Goal: Use online tool/utility: Use online tool/utility

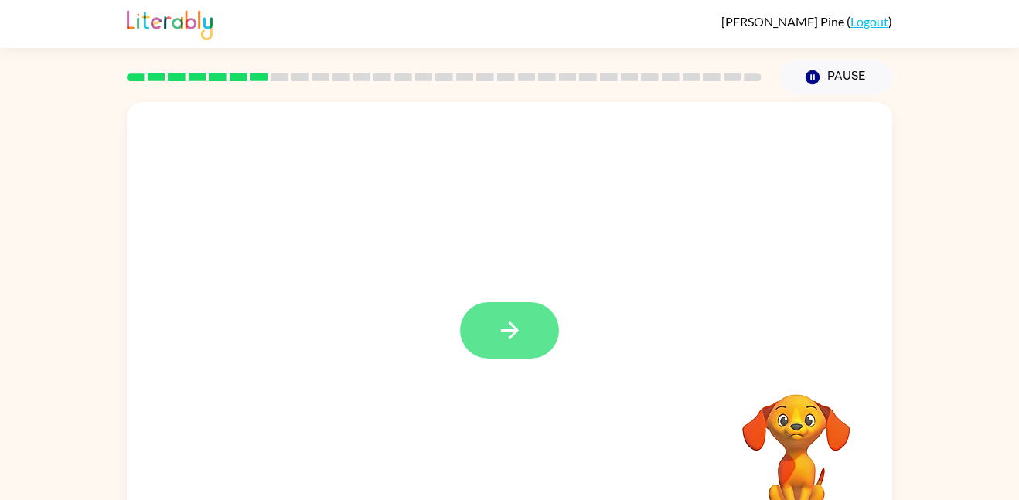
click at [509, 329] on icon "button" at bounding box center [509, 330] width 27 height 27
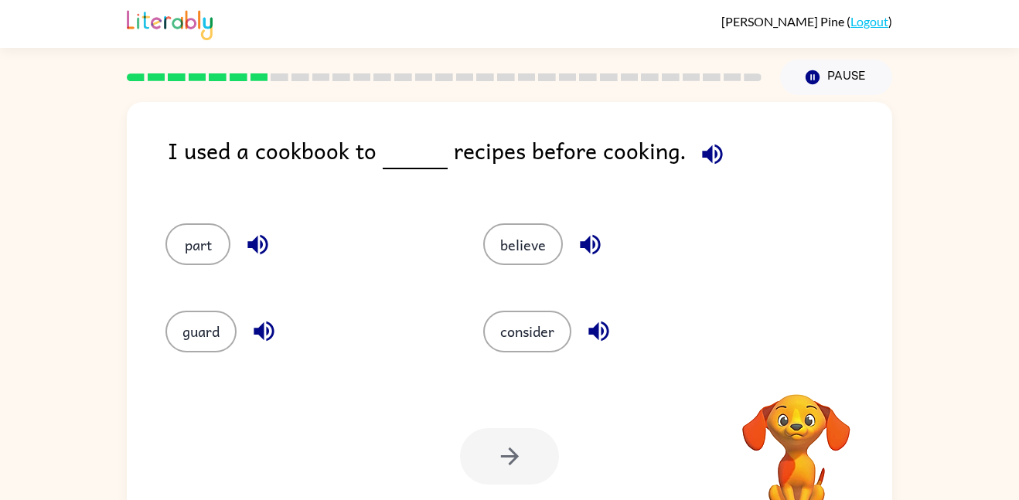
click at [713, 148] on icon "button" at bounding box center [712, 154] width 27 height 27
click at [706, 141] on icon "button" at bounding box center [712, 154] width 27 height 27
click at [604, 329] on icon "button" at bounding box center [598, 331] width 27 height 27
click at [514, 335] on button "consider" at bounding box center [527, 332] width 88 height 42
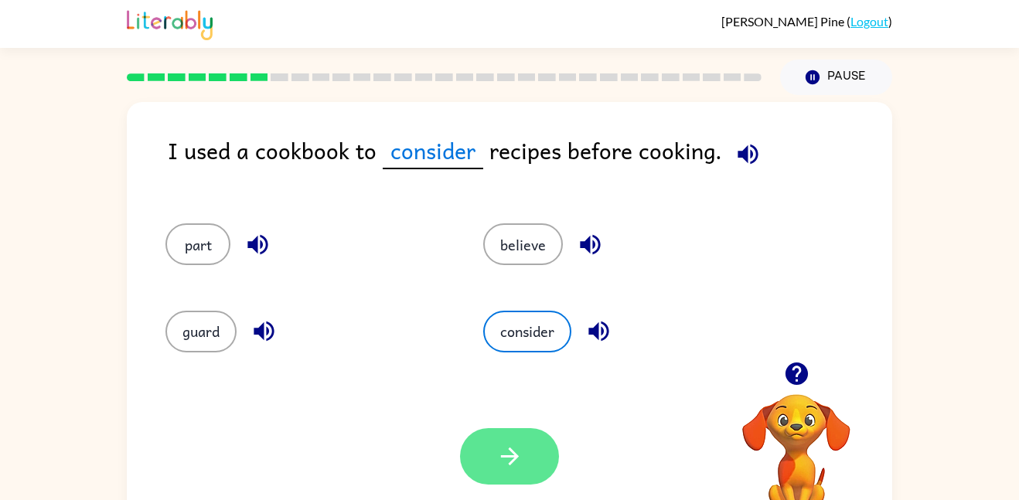
click at [522, 461] on icon "button" at bounding box center [509, 456] width 27 height 27
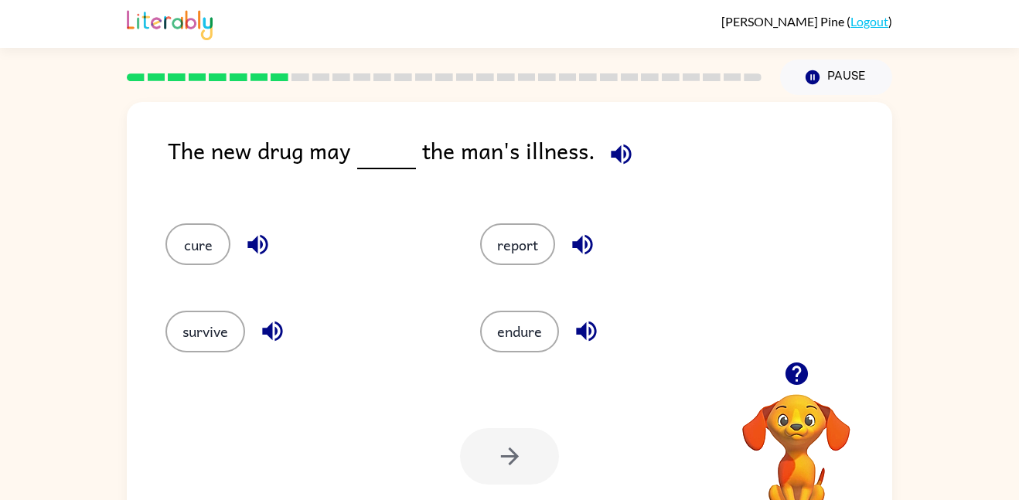
click at [625, 153] on icon "button" at bounding box center [621, 154] width 20 height 20
click at [201, 255] on button "cure" at bounding box center [197, 244] width 65 height 42
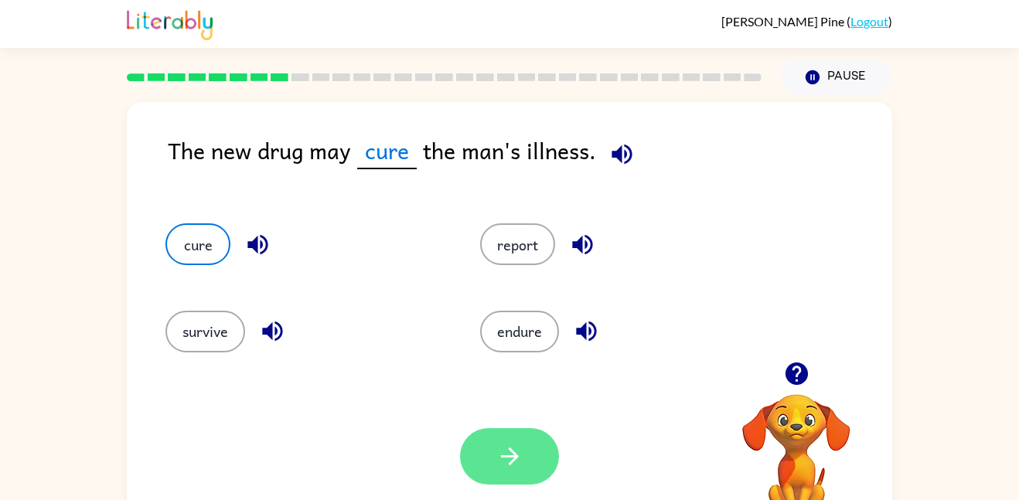
click at [510, 459] on icon "button" at bounding box center [509, 456] width 27 height 27
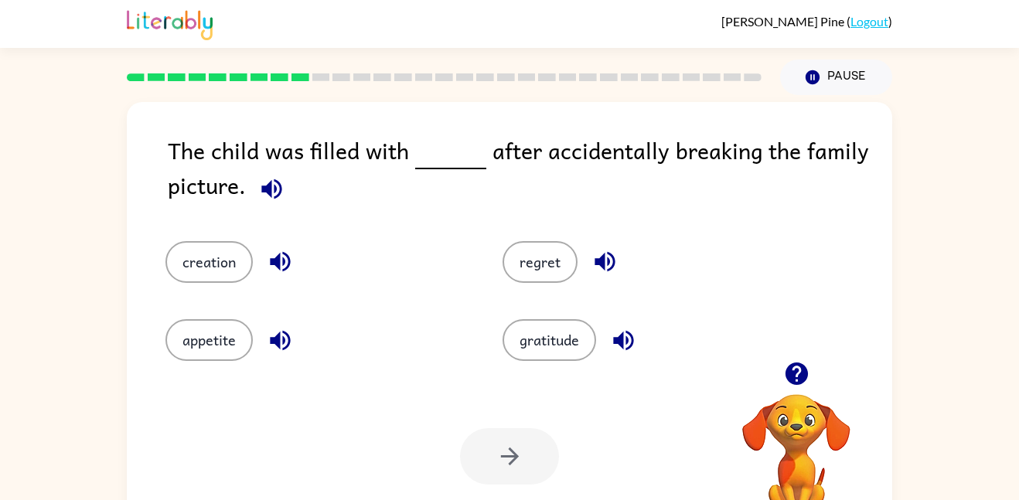
click at [271, 191] on icon "button" at bounding box center [271, 189] width 20 height 20
click at [280, 345] on icon "button" at bounding box center [280, 340] width 20 height 20
click at [278, 267] on icon "button" at bounding box center [280, 262] width 20 height 20
click at [636, 339] on icon "button" at bounding box center [623, 340] width 27 height 27
click at [608, 258] on icon "button" at bounding box center [604, 262] width 20 height 20
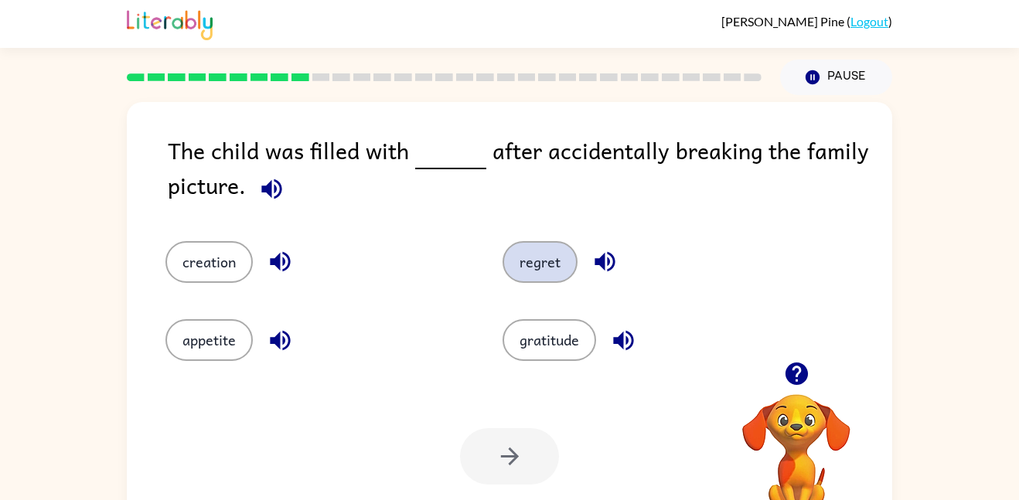
click at [546, 266] on button "regret" at bounding box center [539, 262] width 75 height 42
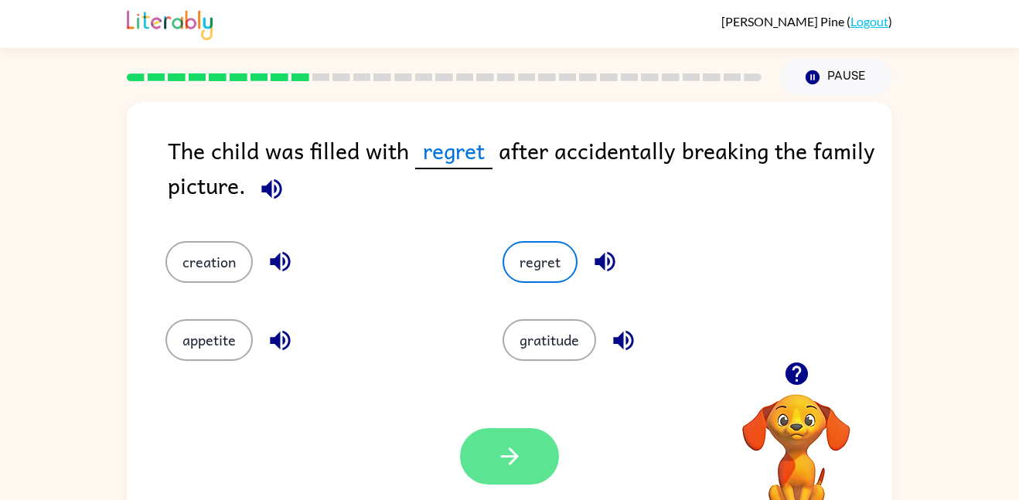
click at [479, 466] on button "button" at bounding box center [509, 456] width 99 height 56
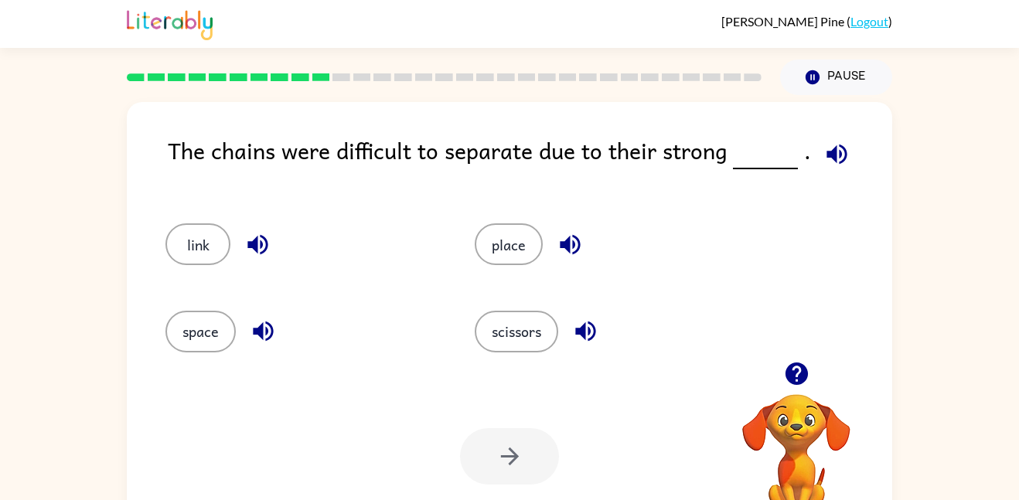
click at [832, 149] on icon "button" at bounding box center [836, 154] width 27 height 27
click at [253, 333] on icon "button" at bounding box center [263, 331] width 27 height 27
click at [261, 248] on icon "button" at bounding box center [257, 245] width 20 height 20
click at [198, 246] on button "link" at bounding box center [197, 244] width 65 height 42
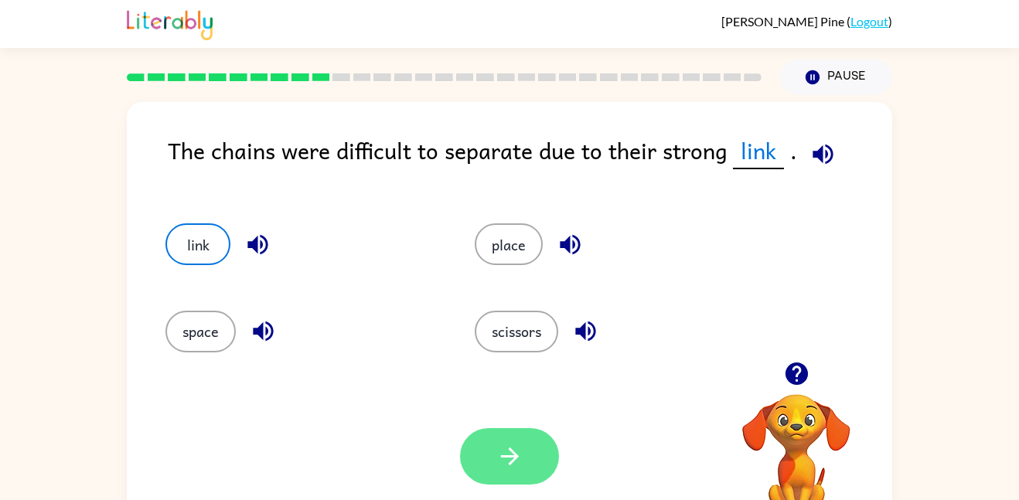
click at [493, 474] on button "button" at bounding box center [509, 456] width 99 height 56
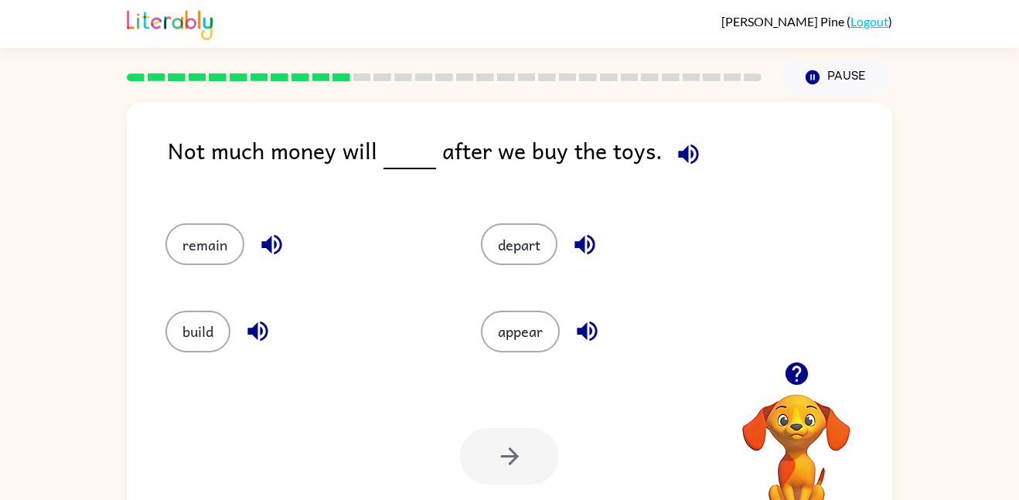
click at [684, 150] on icon "button" at bounding box center [688, 154] width 20 height 20
click at [219, 250] on button "remain" at bounding box center [204, 244] width 79 height 42
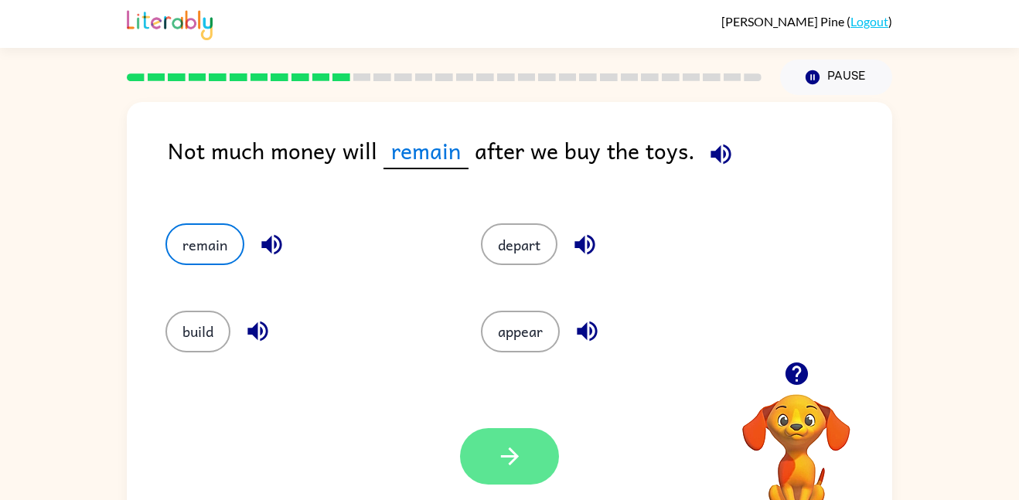
click at [518, 443] on icon "button" at bounding box center [509, 456] width 27 height 27
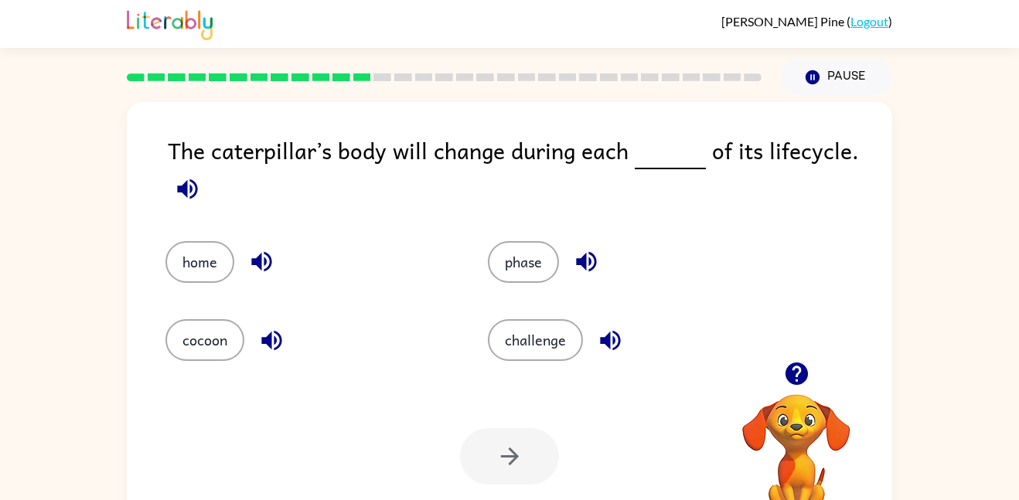
click at [198, 187] on icon "button" at bounding box center [187, 188] width 27 height 27
click at [196, 179] on icon "button" at bounding box center [187, 188] width 27 height 27
click at [279, 333] on icon "button" at bounding box center [271, 340] width 20 height 20
click at [516, 272] on button "phase" at bounding box center [523, 262] width 71 height 42
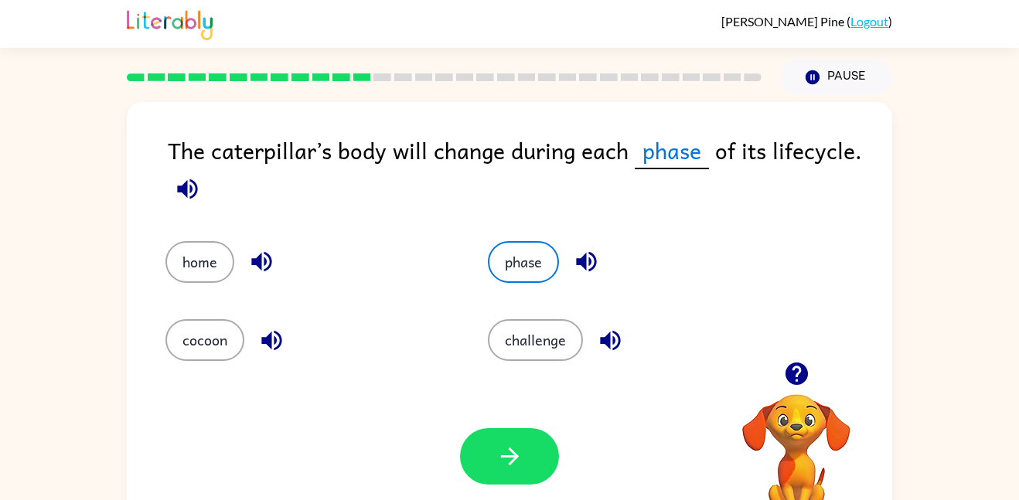
click at [175, 186] on icon "button" at bounding box center [187, 188] width 27 height 27
click at [530, 468] on button "button" at bounding box center [509, 456] width 99 height 56
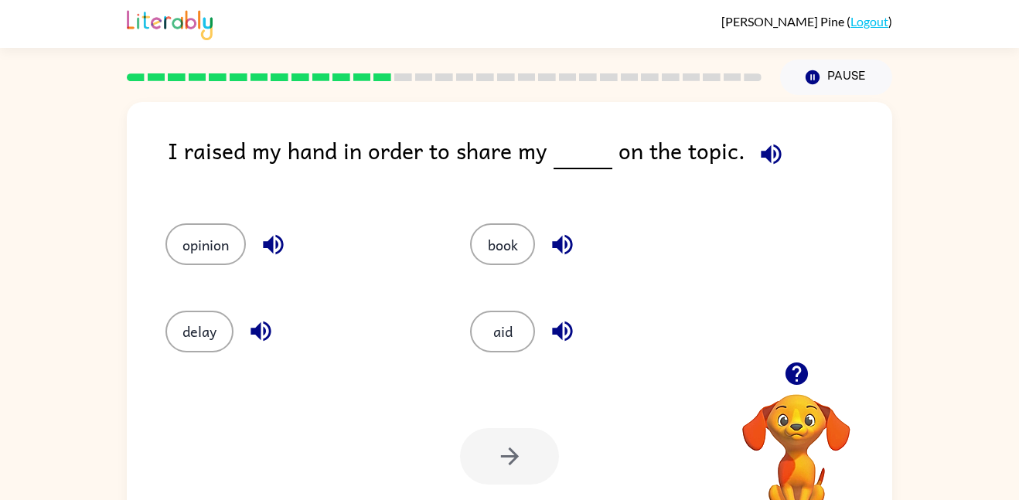
click at [765, 153] on icon "button" at bounding box center [771, 154] width 27 height 27
click at [261, 323] on icon "button" at bounding box center [260, 331] width 27 height 27
click at [264, 257] on icon "button" at bounding box center [273, 244] width 27 height 27
click at [194, 263] on button "opinion" at bounding box center [205, 244] width 80 height 42
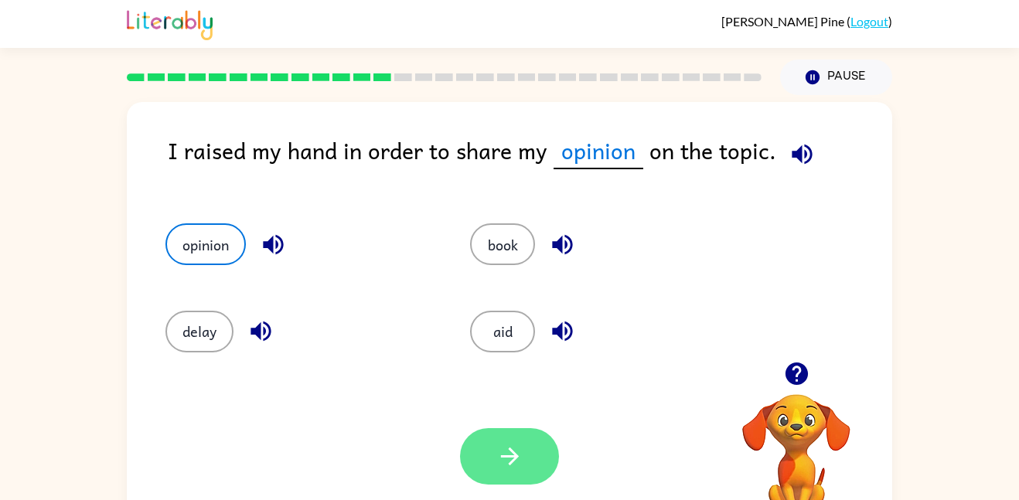
click at [516, 461] on icon "button" at bounding box center [509, 456] width 27 height 27
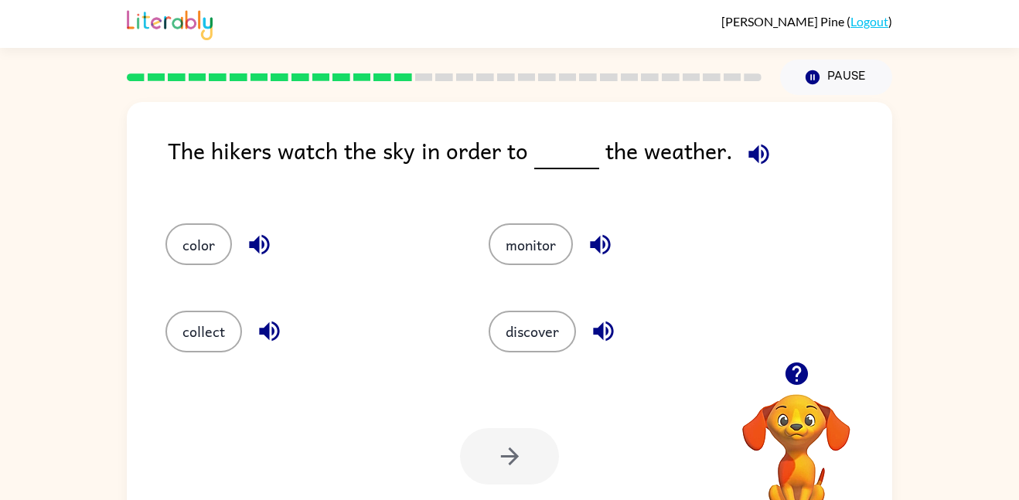
click at [765, 145] on icon "button" at bounding box center [758, 154] width 27 height 27
click at [601, 332] on icon "button" at bounding box center [603, 332] width 20 height 20
click at [607, 230] on button "button" at bounding box center [600, 244] width 39 height 39
click at [564, 232] on button "monitor" at bounding box center [531, 244] width 84 height 42
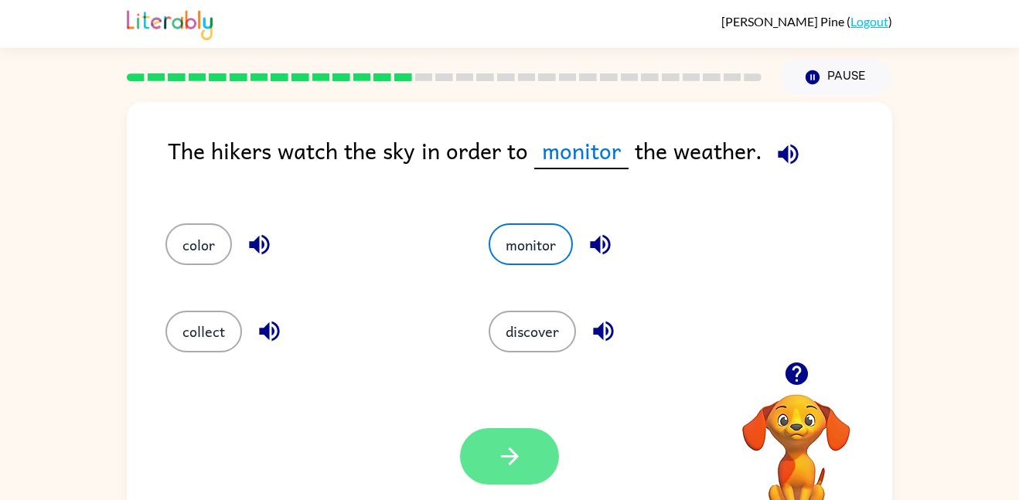
click at [533, 436] on button "button" at bounding box center [509, 456] width 99 height 56
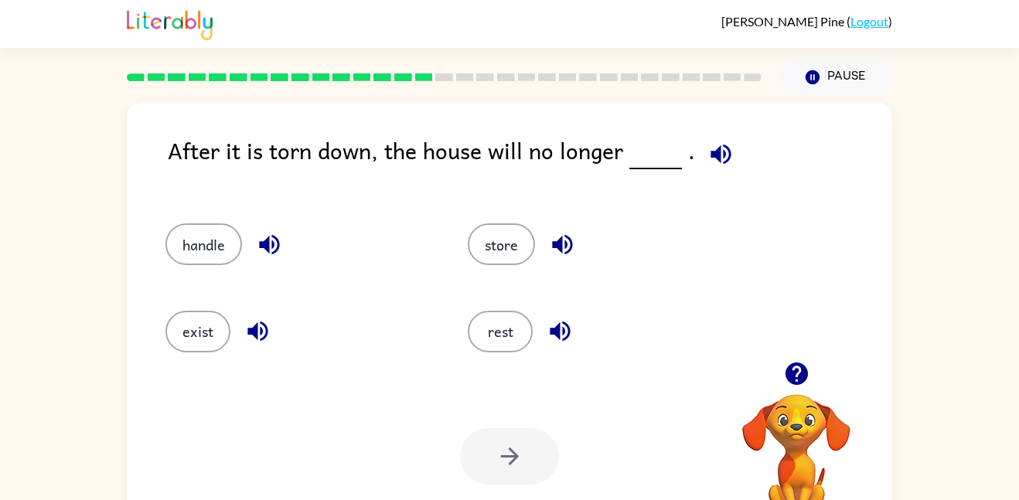
click at [714, 154] on icon "button" at bounding box center [720, 154] width 27 height 27
click at [287, 223] on div "handle" at bounding box center [298, 244] width 267 height 42
click at [281, 235] on icon "button" at bounding box center [269, 244] width 27 height 27
click at [245, 329] on icon "button" at bounding box center [257, 331] width 27 height 27
click at [211, 332] on button "exist" at bounding box center [197, 332] width 65 height 42
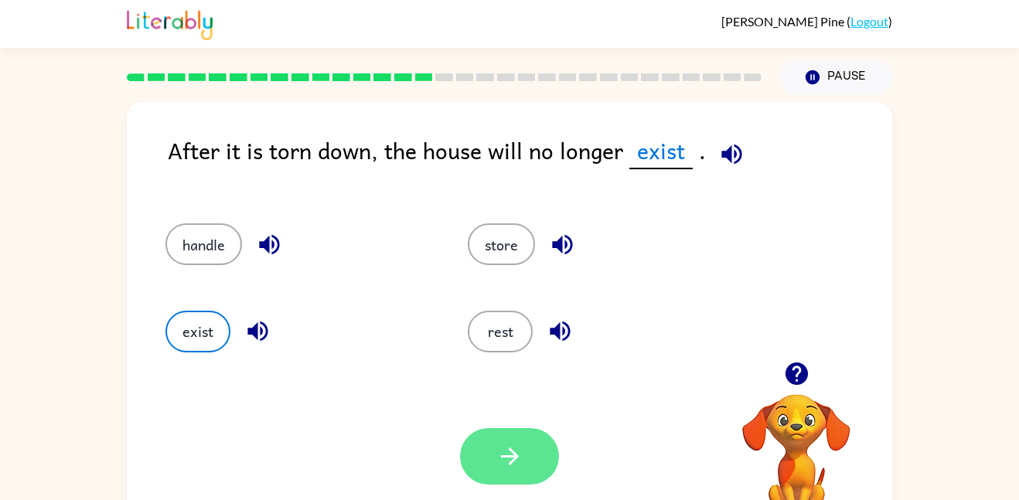
click at [482, 449] on button "button" at bounding box center [509, 456] width 99 height 56
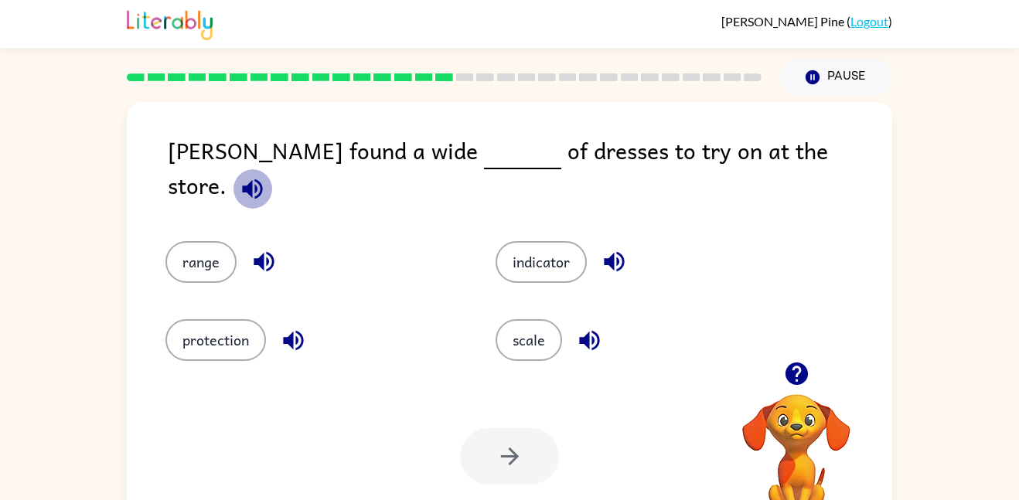
click at [266, 175] on icon "button" at bounding box center [252, 188] width 27 height 27
click at [283, 327] on icon "button" at bounding box center [293, 340] width 27 height 27
click at [248, 250] on button "button" at bounding box center [263, 261] width 39 height 39
click at [207, 241] on button "range" at bounding box center [200, 262] width 71 height 42
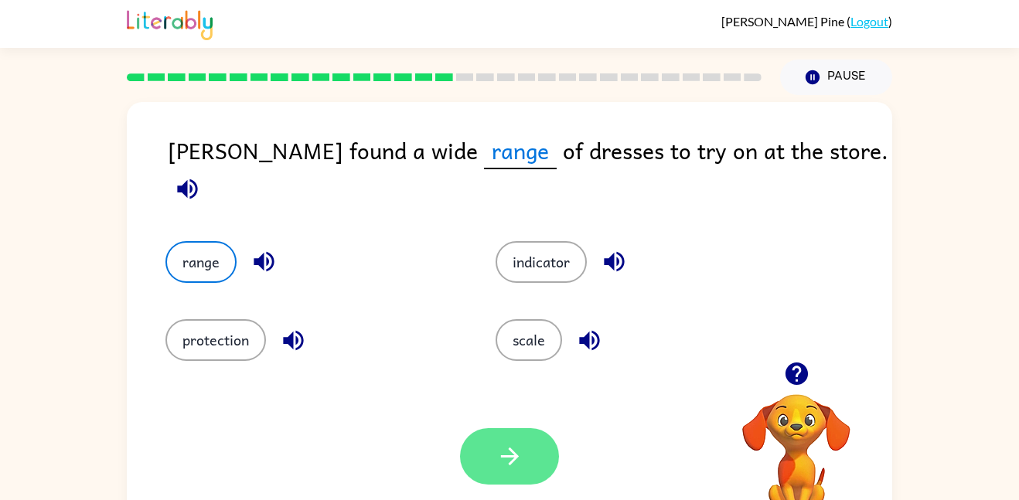
click at [515, 475] on button "button" at bounding box center [509, 456] width 99 height 56
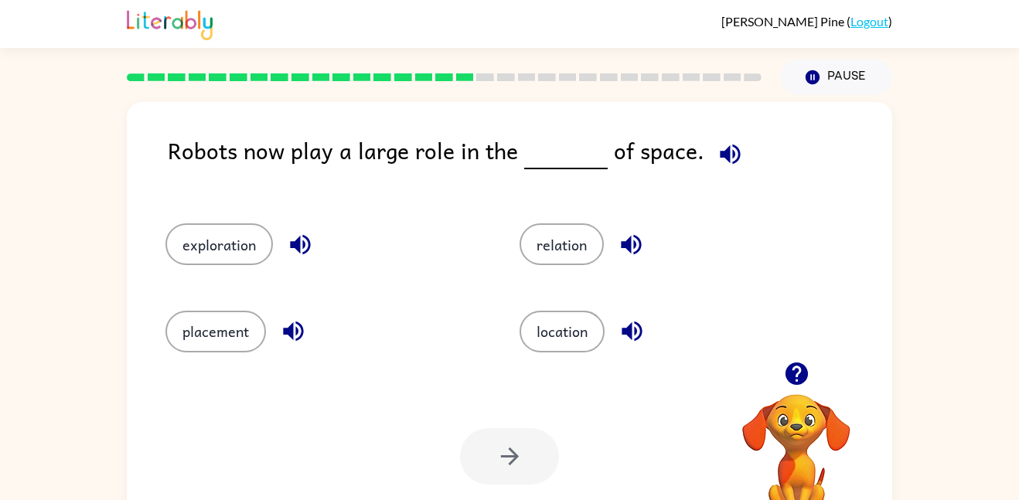
click at [720, 150] on icon "button" at bounding box center [730, 154] width 20 height 20
click at [308, 240] on icon "button" at bounding box center [300, 245] width 20 height 20
click at [293, 330] on icon "button" at bounding box center [293, 331] width 27 height 27
click at [231, 267] on div "exploration" at bounding box center [313, 237] width 354 height 87
click at [256, 230] on button "exploration" at bounding box center [218, 244] width 107 height 42
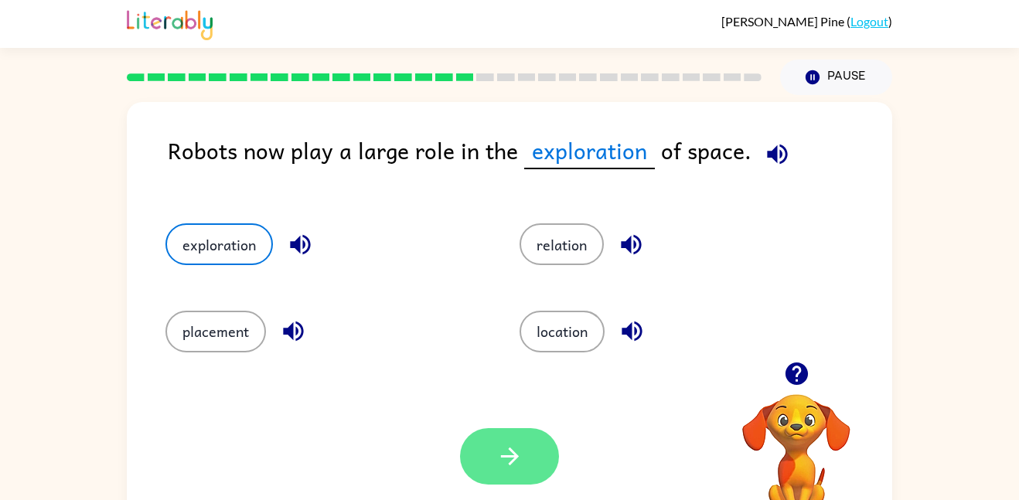
click at [513, 459] on icon "button" at bounding box center [509, 457] width 18 height 18
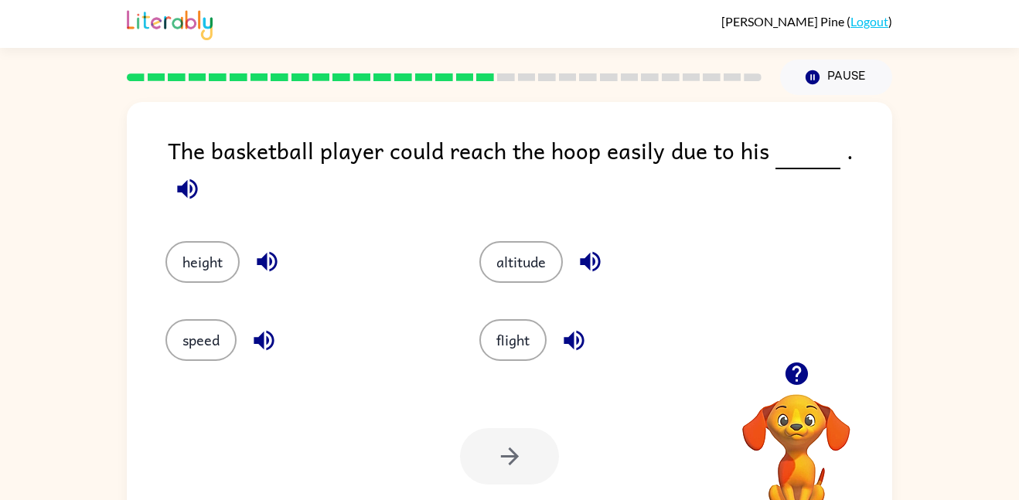
click at [197, 179] on icon "button" at bounding box center [187, 189] width 20 height 20
click at [203, 241] on button "height" at bounding box center [202, 262] width 74 height 42
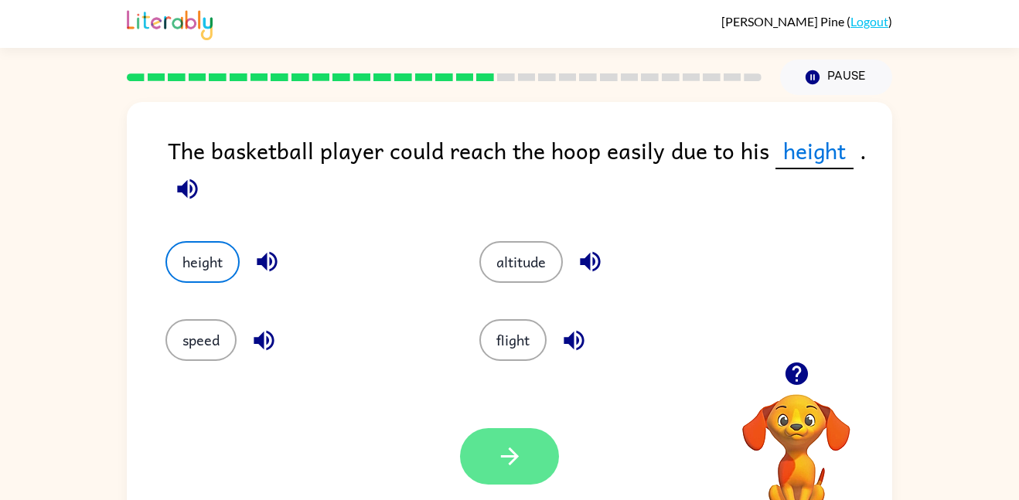
click at [521, 462] on icon "button" at bounding box center [509, 456] width 27 height 27
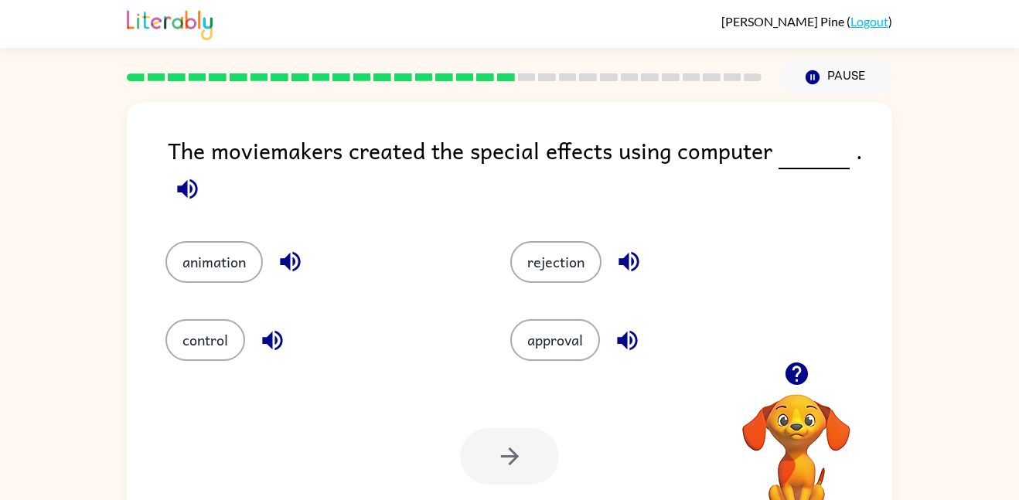
click at [184, 198] on icon "button" at bounding box center [187, 188] width 27 height 27
click at [572, 261] on button "rejection" at bounding box center [555, 262] width 91 height 42
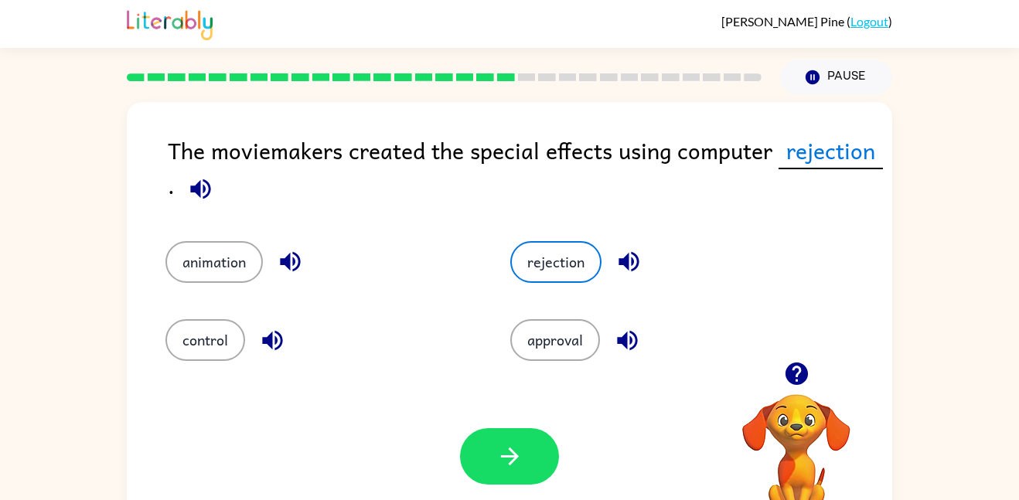
click at [630, 267] on icon "button" at bounding box center [628, 261] width 27 height 27
click at [640, 339] on icon "button" at bounding box center [627, 340] width 27 height 27
click at [570, 345] on button "approval" at bounding box center [555, 340] width 90 height 42
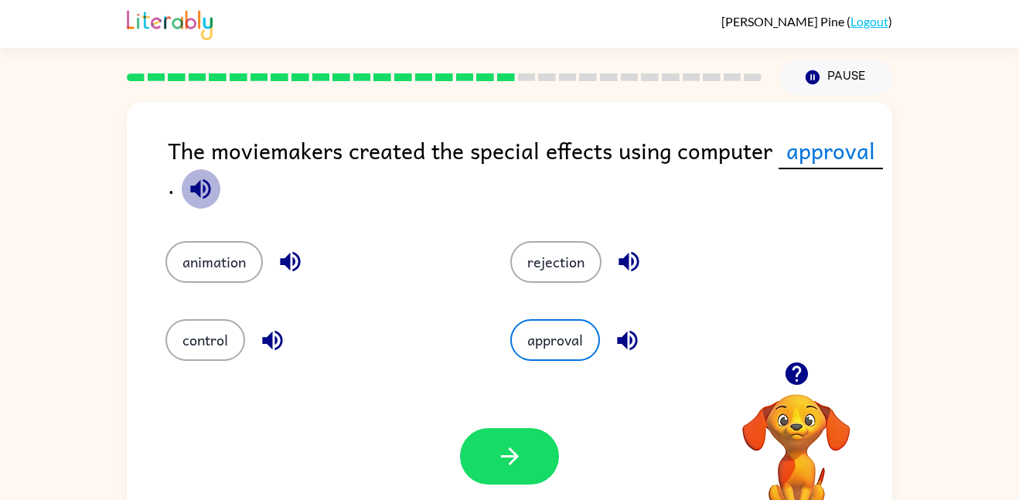
click at [191, 191] on icon "button" at bounding box center [200, 189] width 20 height 20
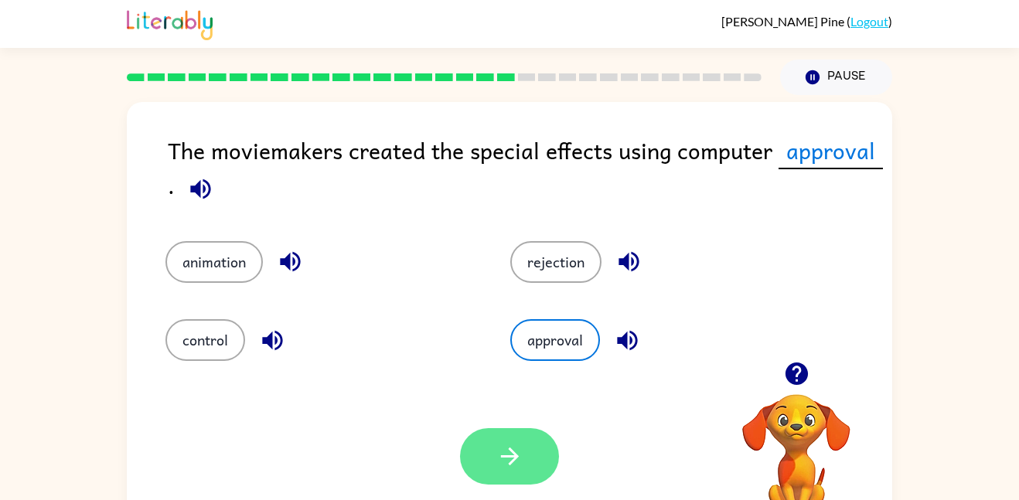
click at [531, 448] on button "button" at bounding box center [509, 456] width 99 height 56
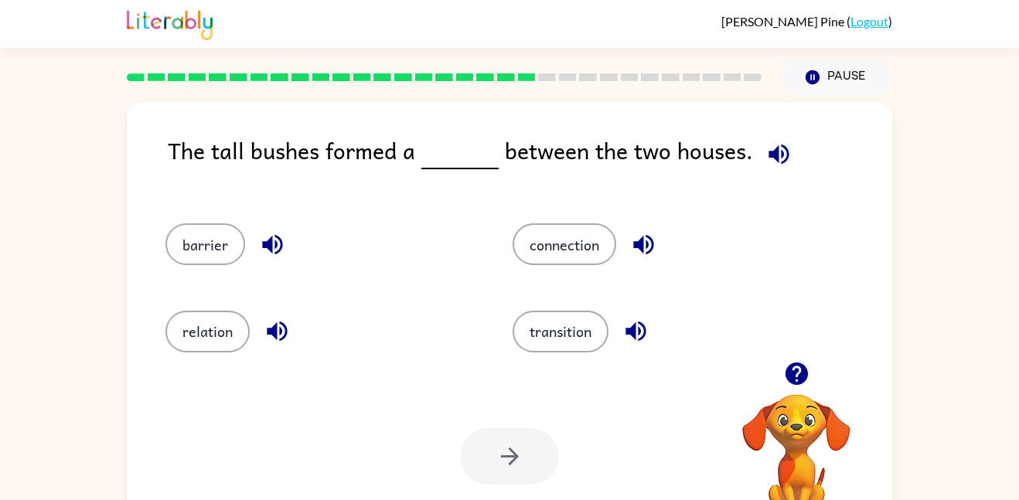
click at [775, 142] on icon "button" at bounding box center [778, 154] width 27 height 27
click at [632, 321] on icon "button" at bounding box center [635, 331] width 27 height 27
click at [634, 240] on icon "button" at bounding box center [643, 244] width 27 height 27
click at [275, 322] on icon "button" at bounding box center [277, 331] width 27 height 27
click at [278, 247] on icon "button" at bounding box center [272, 244] width 27 height 27
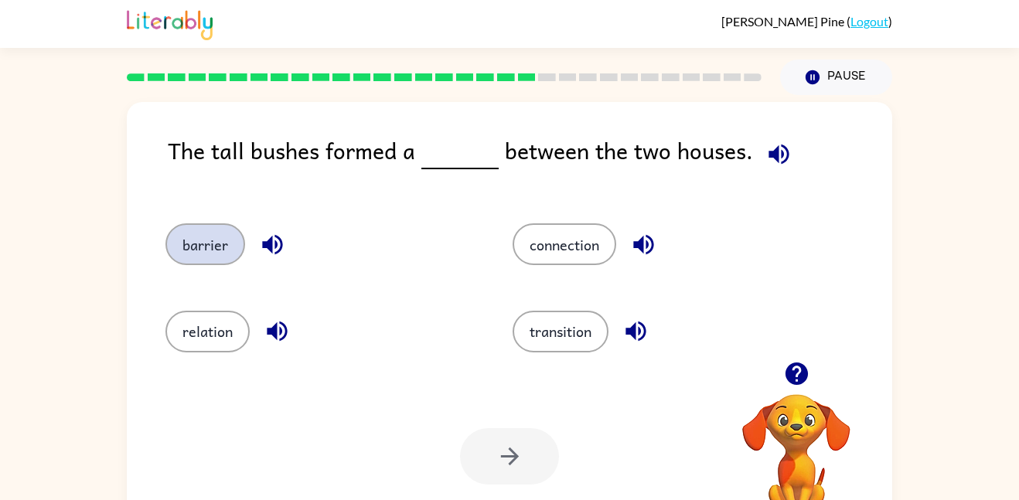
click at [226, 238] on button "barrier" at bounding box center [205, 244] width 80 height 42
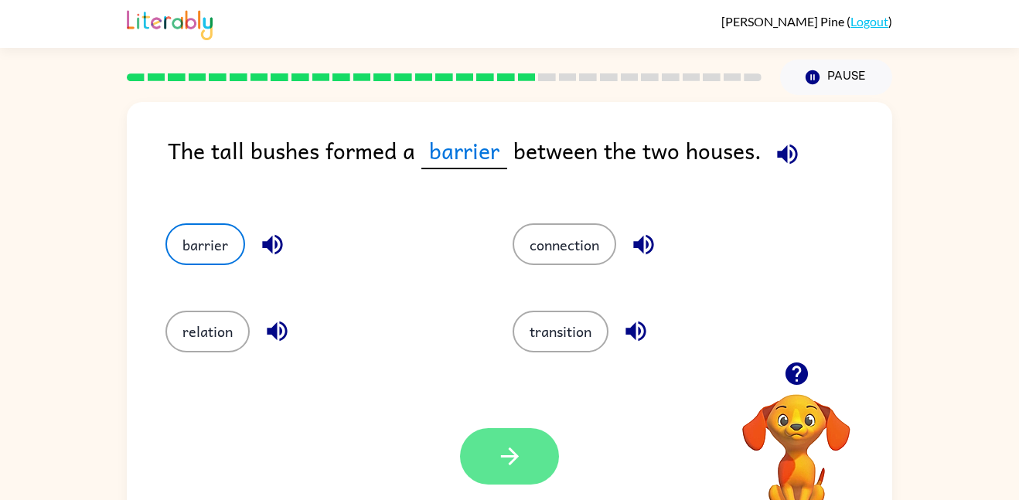
click at [499, 434] on button "button" at bounding box center [509, 456] width 99 height 56
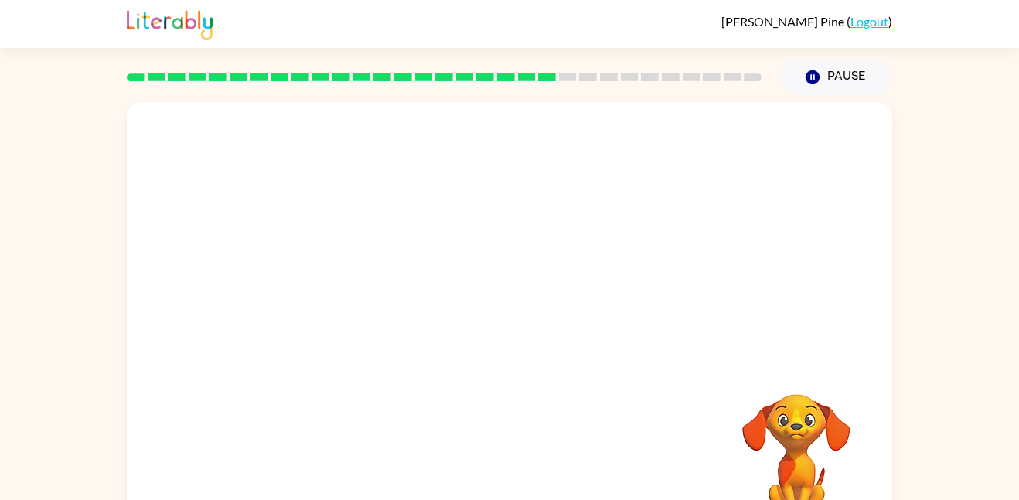
click at [365, 312] on video "Your browser must support playing .mp4 files to use Literably. Please try using…" at bounding box center [509, 232] width 765 height 260
click at [509, 320] on icon "button" at bounding box center [509, 330] width 27 height 27
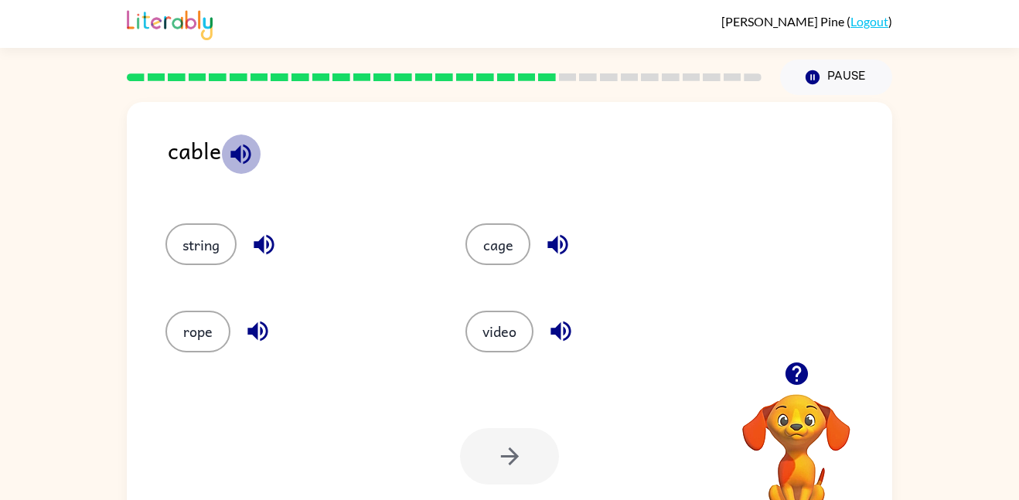
click at [248, 160] on icon "button" at bounding box center [240, 154] width 27 height 27
click at [555, 243] on icon "button" at bounding box center [557, 245] width 20 height 20
click at [564, 333] on icon "button" at bounding box center [560, 331] width 27 height 27
click at [263, 334] on icon "button" at bounding box center [257, 331] width 27 height 27
click at [269, 239] on icon "button" at bounding box center [263, 244] width 27 height 27
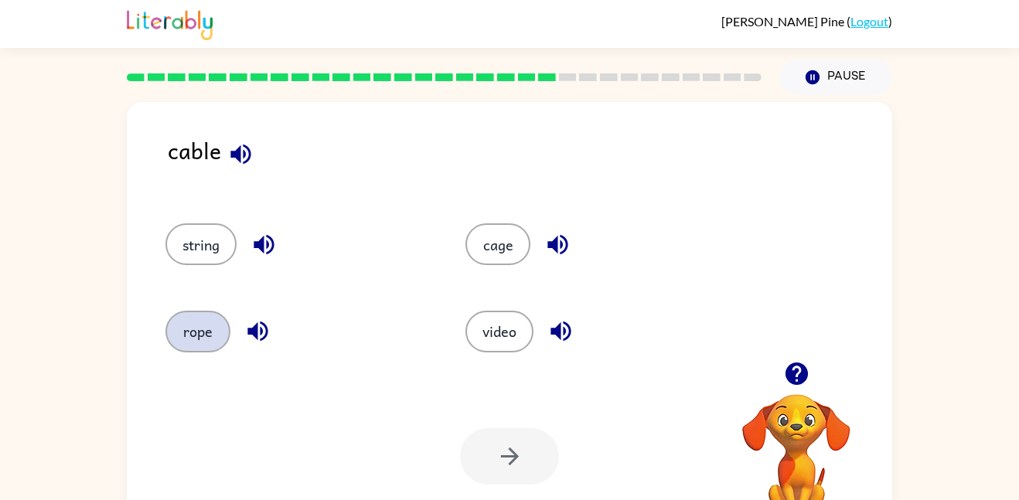
click at [197, 335] on button "rope" at bounding box center [197, 332] width 65 height 42
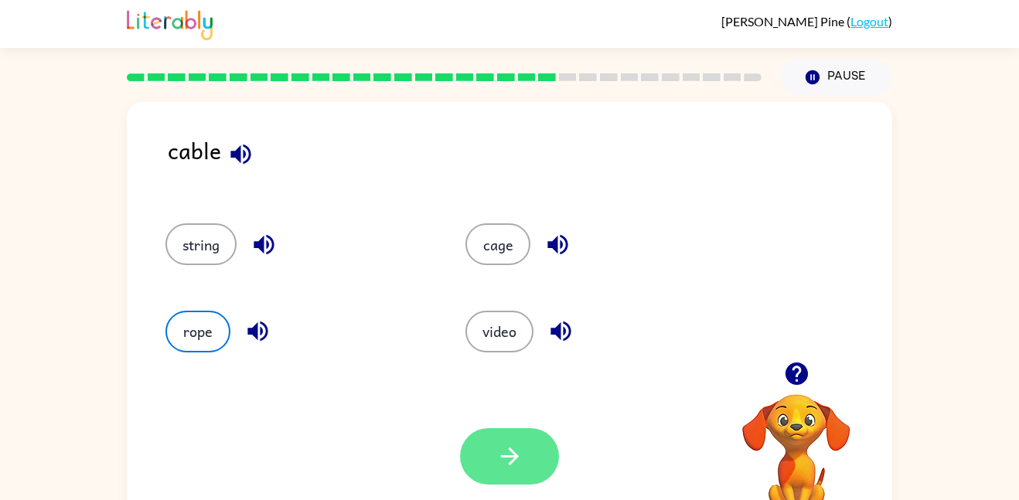
click at [516, 468] on icon "button" at bounding box center [509, 456] width 27 height 27
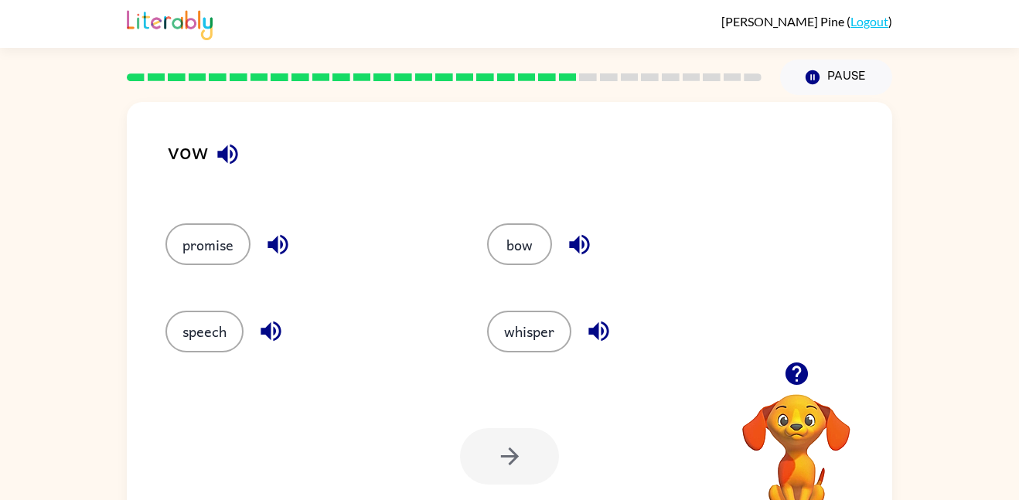
click at [235, 161] on icon "button" at bounding box center [227, 154] width 27 height 27
click at [578, 246] on icon "button" at bounding box center [579, 245] width 20 height 20
click at [603, 333] on icon "button" at bounding box center [598, 332] width 20 height 20
click at [284, 327] on icon "button" at bounding box center [270, 331] width 27 height 27
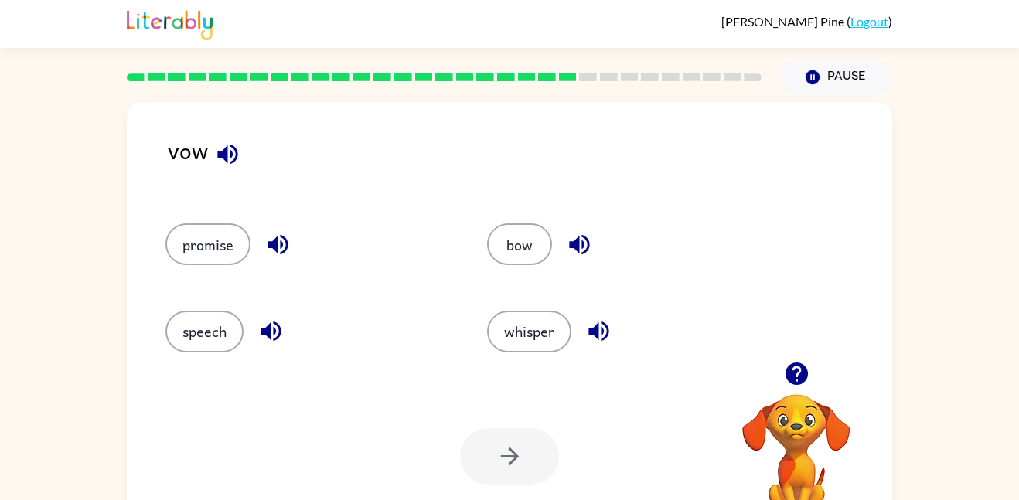
click at [274, 250] on icon "button" at bounding box center [277, 244] width 27 height 27
click at [229, 312] on button "speech" at bounding box center [204, 332] width 78 height 42
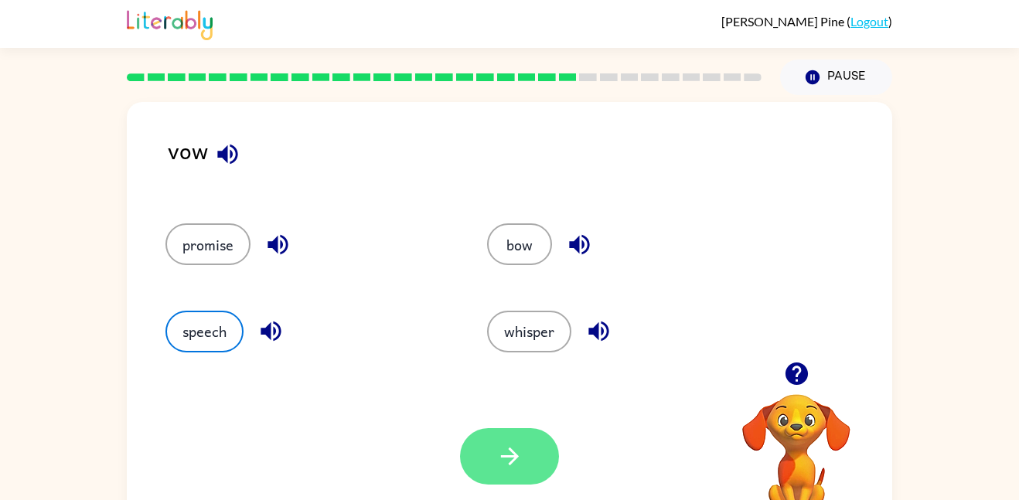
click at [512, 475] on button "button" at bounding box center [509, 456] width 99 height 56
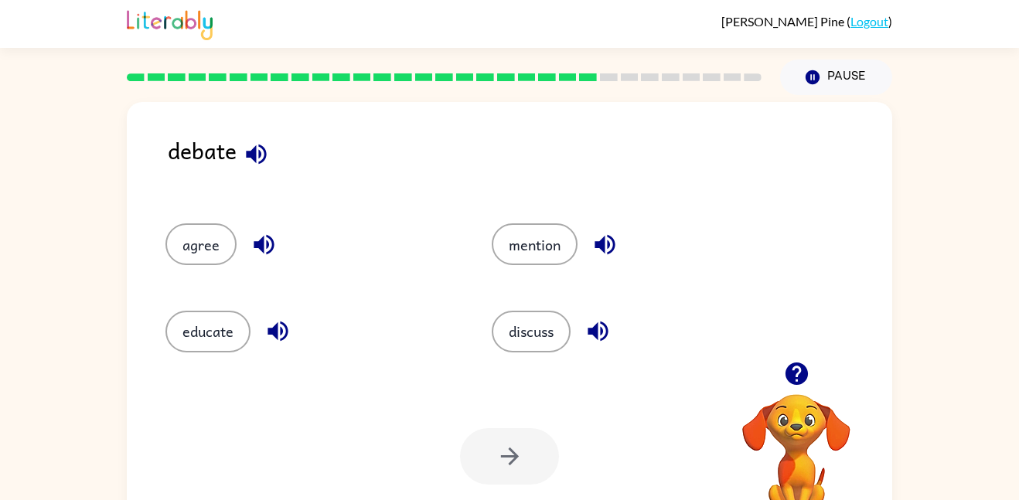
click at [251, 153] on icon "button" at bounding box center [256, 154] width 20 height 20
click at [598, 326] on icon "button" at bounding box center [597, 332] width 20 height 20
click at [608, 237] on icon "button" at bounding box center [604, 244] width 27 height 27
click at [265, 329] on icon "button" at bounding box center [277, 331] width 27 height 27
click at [218, 251] on button "agree" at bounding box center [200, 244] width 71 height 42
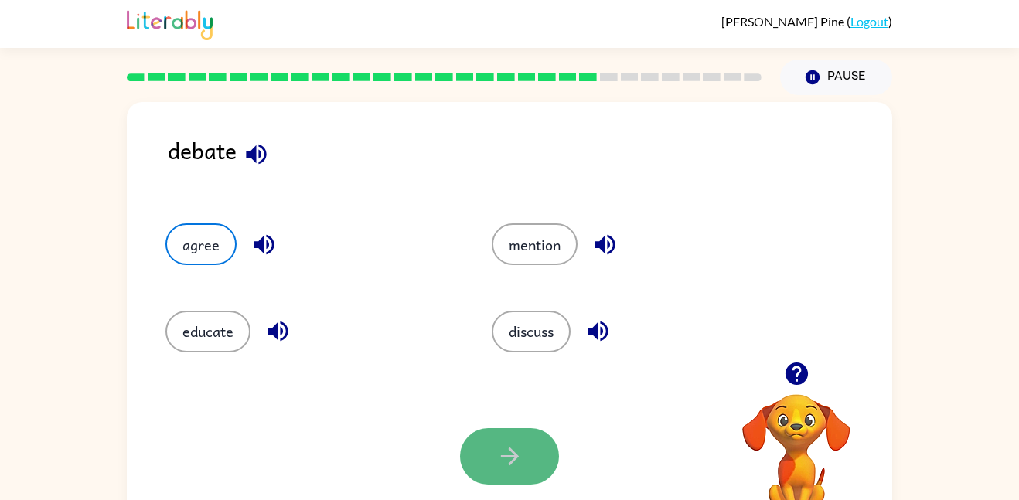
click at [501, 458] on icon "button" at bounding box center [509, 456] width 27 height 27
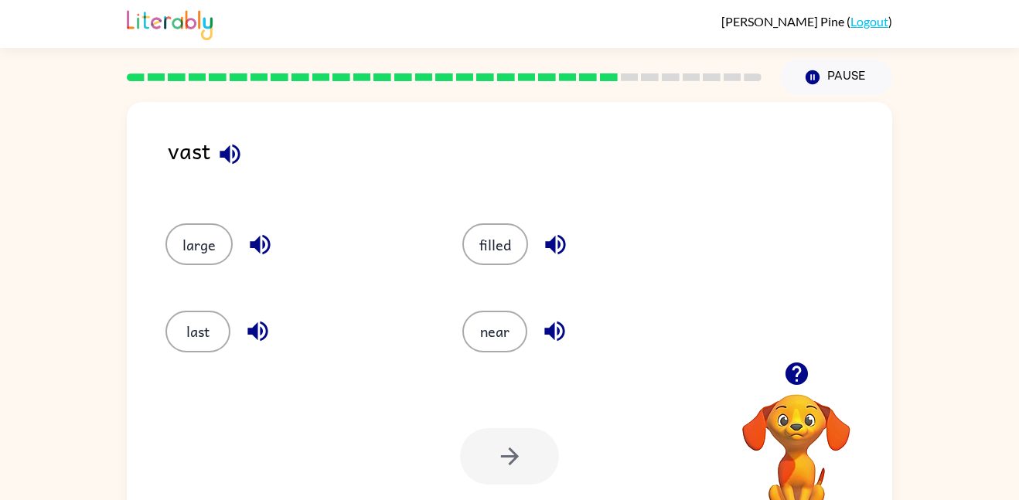
click at [235, 154] on icon "button" at bounding box center [229, 154] width 27 height 27
click at [485, 341] on button "near" at bounding box center [494, 332] width 65 height 42
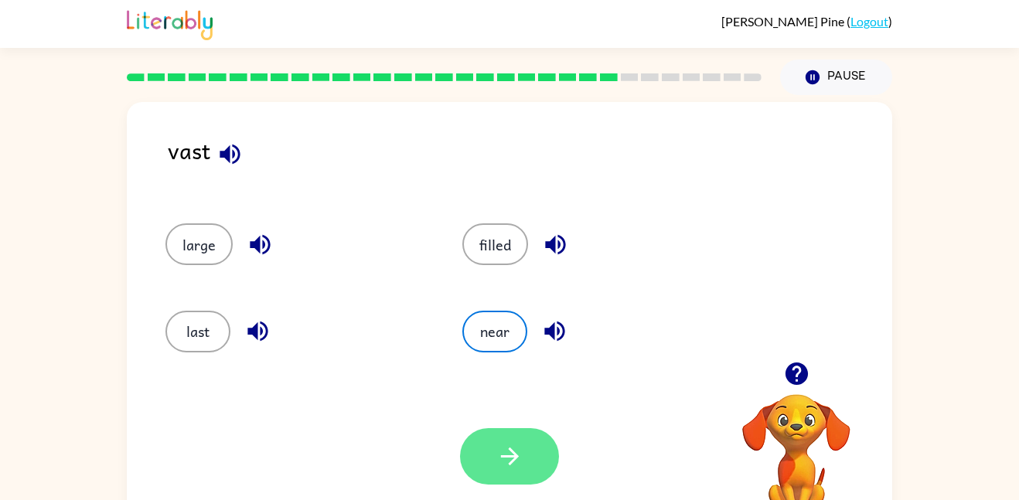
click at [540, 471] on button "button" at bounding box center [509, 456] width 99 height 56
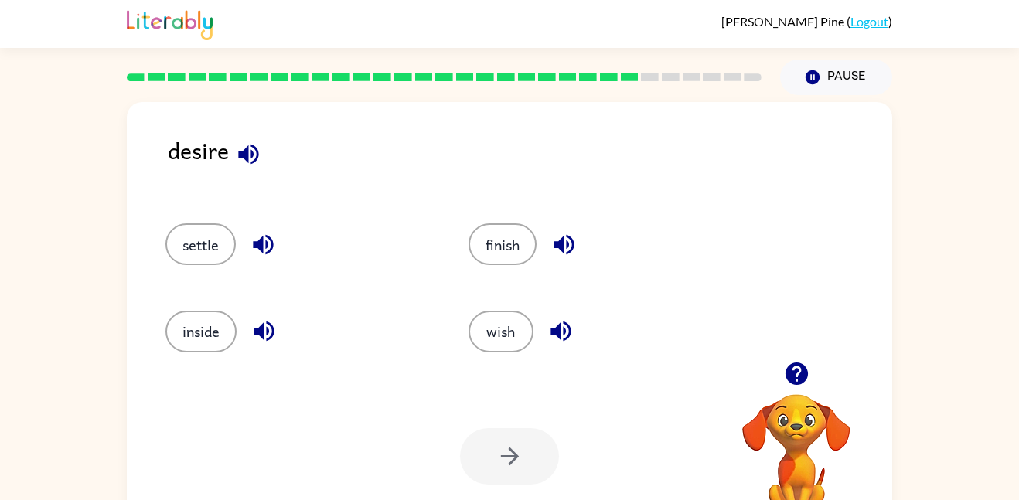
click at [254, 156] on icon "button" at bounding box center [248, 154] width 27 height 27
click at [271, 327] on icon "button" at bounding box center [264, 332] width 20 height 20
click at [581, 237] on button "button" at bounding box center [563, 244] width 39 height 39
click at [550, 322] on icon "button" at bounding box center [560, 331] width 27 height 27
click at [509, 267] on div "finish" at bounding box center [590, 237] width 303 height 87
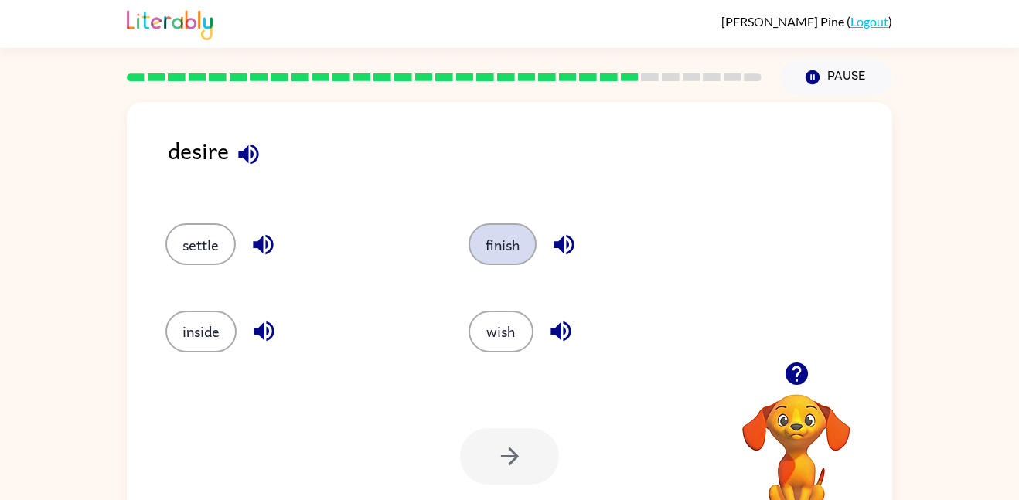
click at [507, 253] on button "finish" at bounding box center [502, 244] width 68 height 42
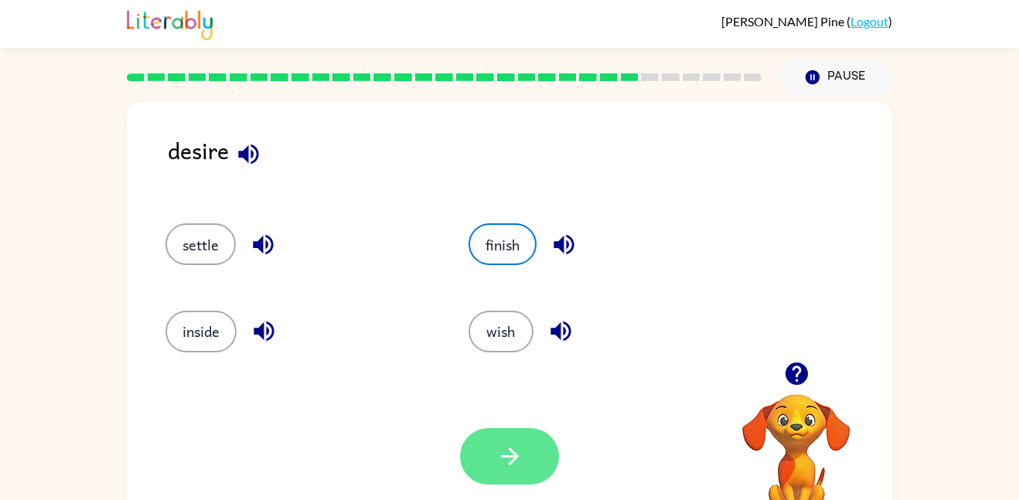
click at [535, 456] on button "button" at bounding box center [509, 456] width 99 height 56
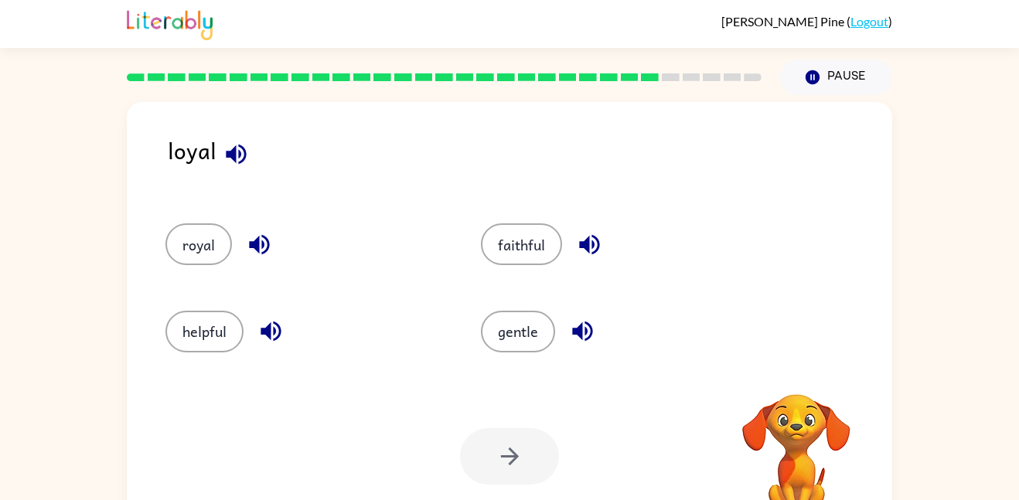
click at [241, 154] on icon "button" at bounding box center [236, 154] width 27 height 27
click at [574, 319] on icon "button" at bounding box center [582, 331] width 27 height 27
click at [586, 228] on button "button" at bounding box center [589, 244] width 39 height 39
click at [548, 250] on button "faithful" at bounding box center [521, 244] width 81 height 42
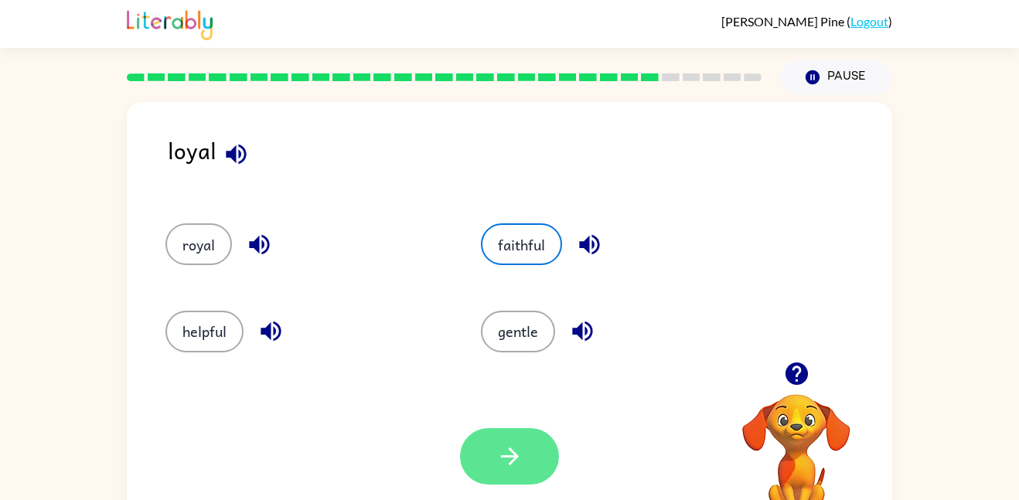
click at [524, 455] on button "button" at bounding box center [509, 456] width 99 height 56
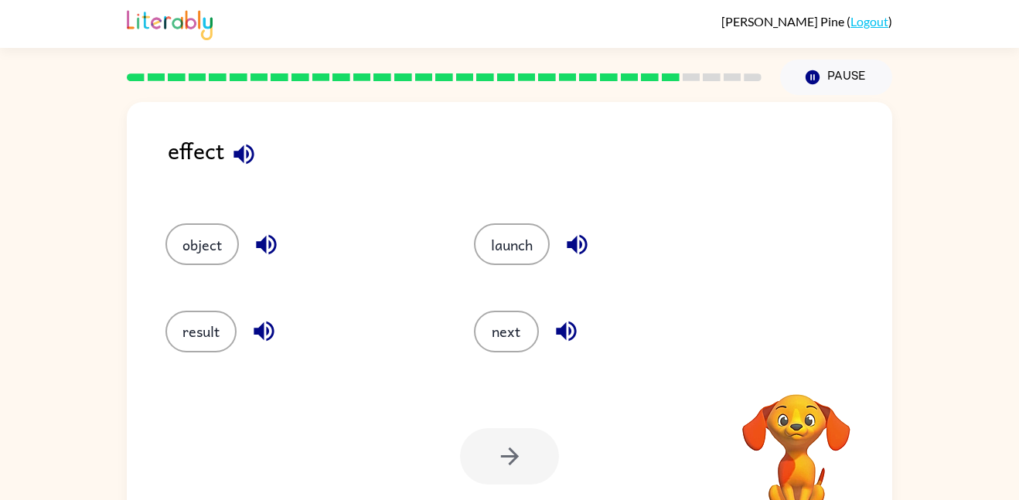
click at [240, 145] on icon "button" at bounding box center [243, 154] width 27 height 27
click at [237, 156] on icon "button" at bounding box center [243, 154] width 20 height 20
click at [273, 332] on icon "button" at bounding box center [264, 332] width 20 height 20
click at [569, 332] on icon "button" at bounding box center [566, 332] width 20 height 20
click at [578, 228] on button "button" at bounding box center [576, 244] width 39 height 39
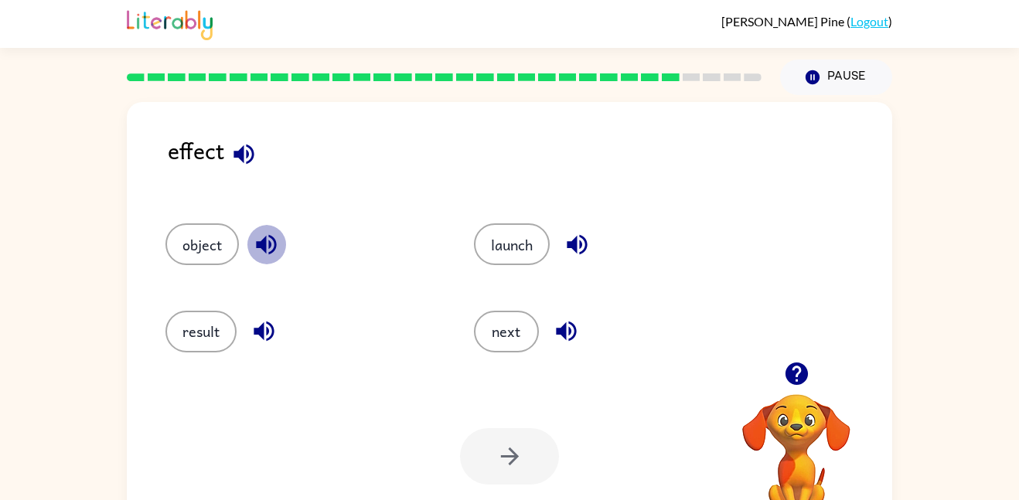
click at [261, 245] on icon "button" at bounding box center [266, 245] width 20 height 20
click at [500, 240] on button "launch" at bounding box center [512, 244] width 76 height 42
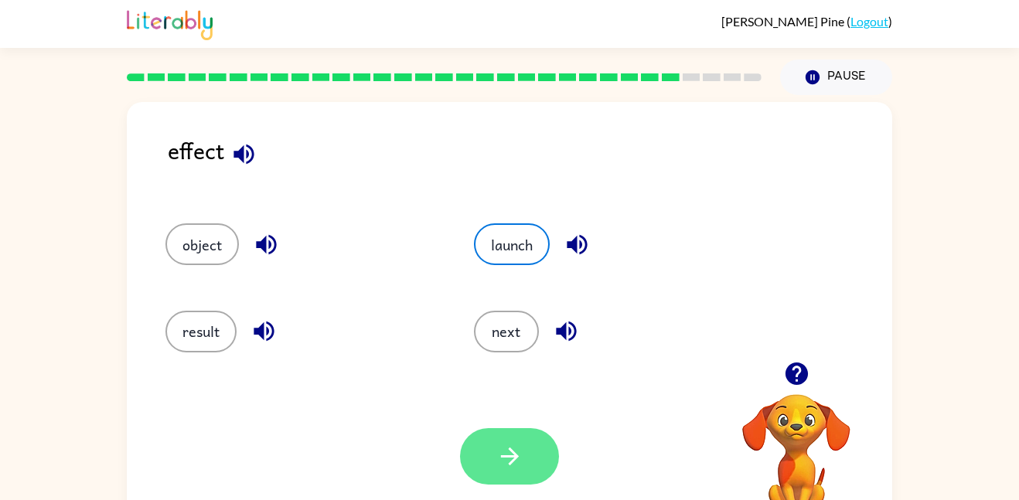
click at [531, 463] on button "button" at bounding box center [509, 456] width 99 height 56
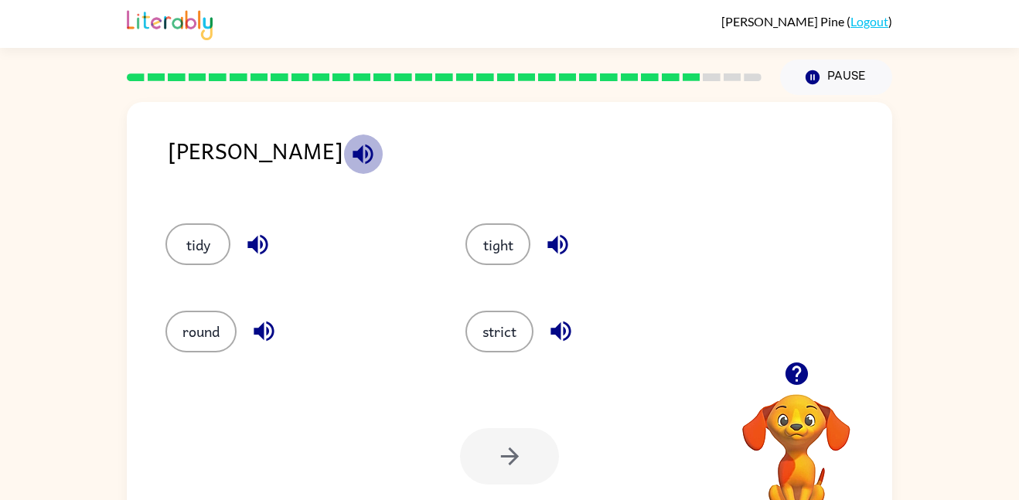
click at [352, 158] on icon "button" at bounding box center [362, 154] width 20 height 20
click at [477, 246] on button "tight" at bounding box center [497, 244] width 65 height 42
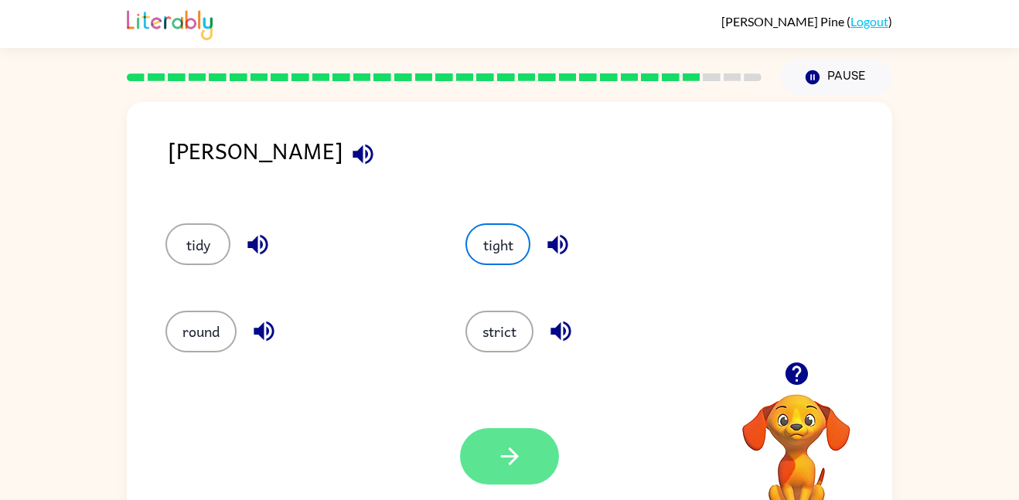
click at [528, 468] on button "button" at bounding box center [509, 456] width 99 height 56
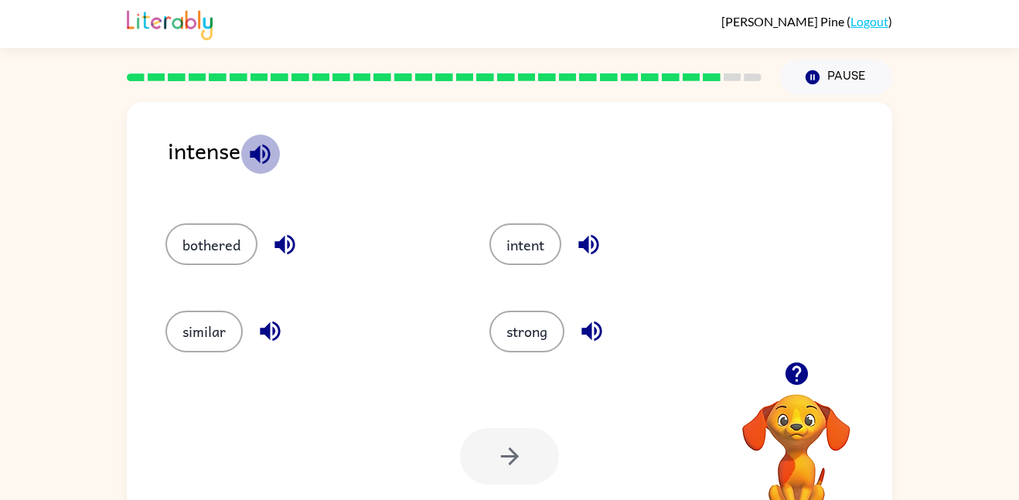
click at [267, 157] on icon "button" at bounding box center [260, 154] width 27 height 27
click at [577, 242] on icon "button" at bounding box center [588, 244] width 27 height 27
click at [283, 233] on icon "button" at bounding box center [284, 244] width 27 height 27
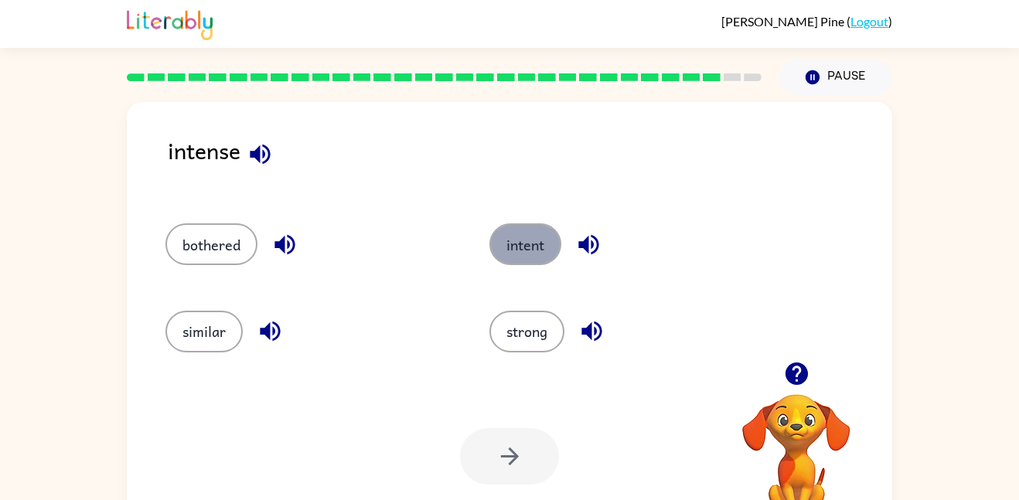
click at [512, 243] on button "intent" at bounding box center [525, 244] width 72 height 42
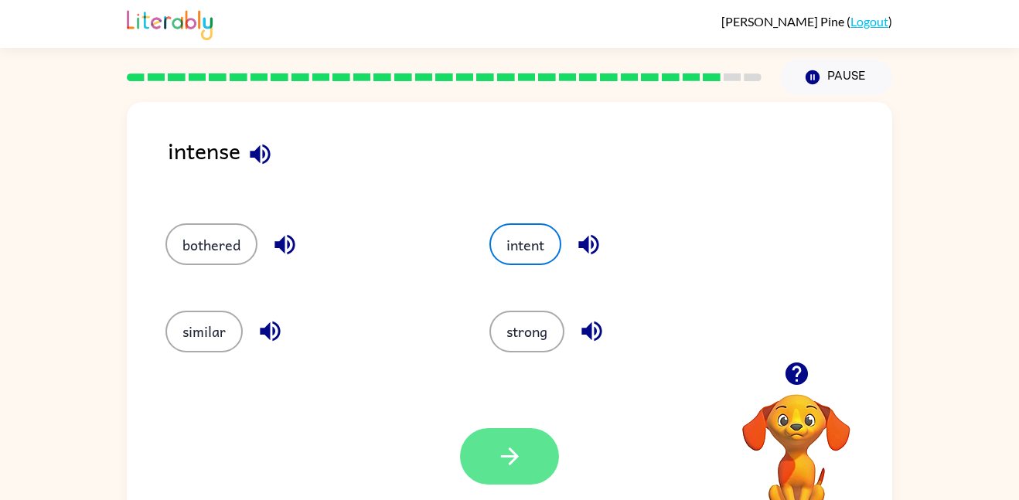
click at [523, 462] on button "button" at bounding box center [509, 456] width 99 height 56
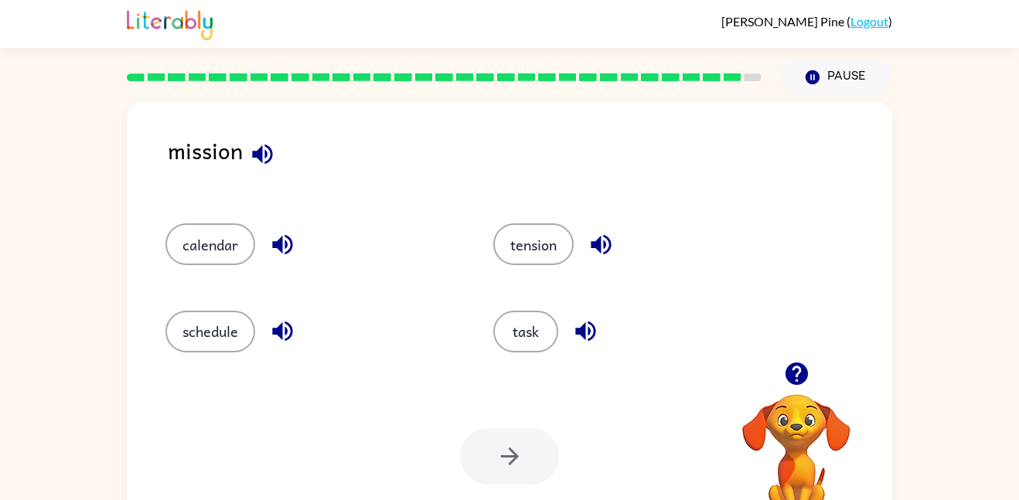
click at [258, 138] on button "button" at bounding box center [262, 154] width 39 height 39
click at [543, 328] on button "task" at bounding box center [525, 332] width 65 height 42
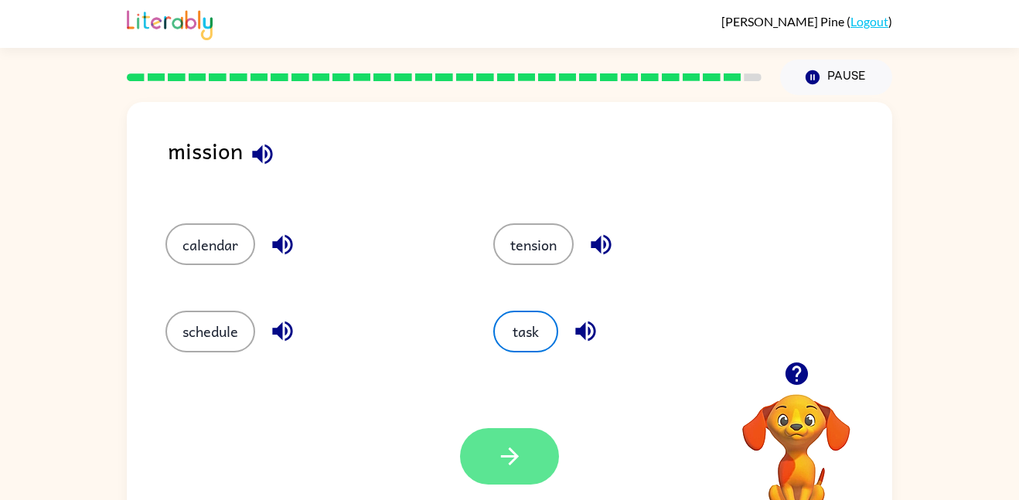
click at [526, 458] on button "button" at bounding box center [509, 456] width 99 height 56
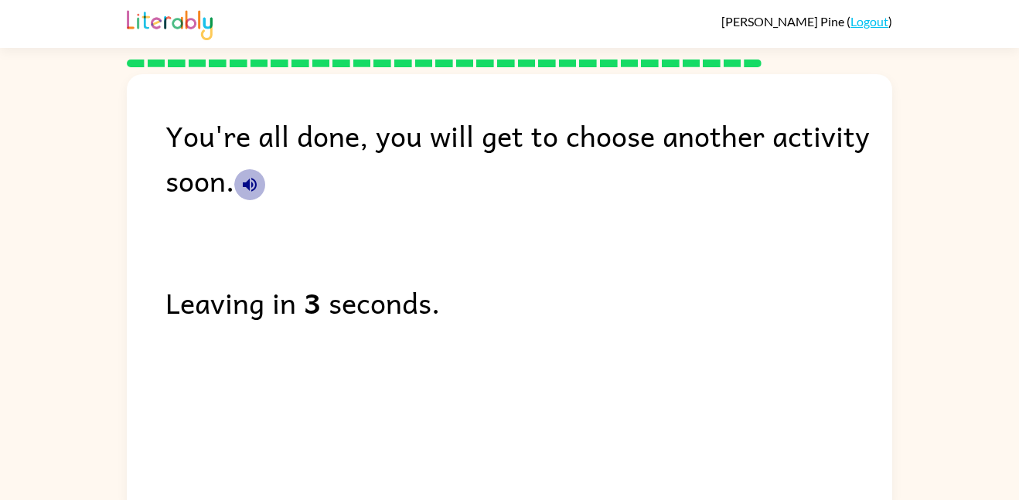
click at [246, 199] on button "button" at bounding box center [249, 184] width 31 height 31
